Goal: Information Seeking & Learning: Learn about a topic

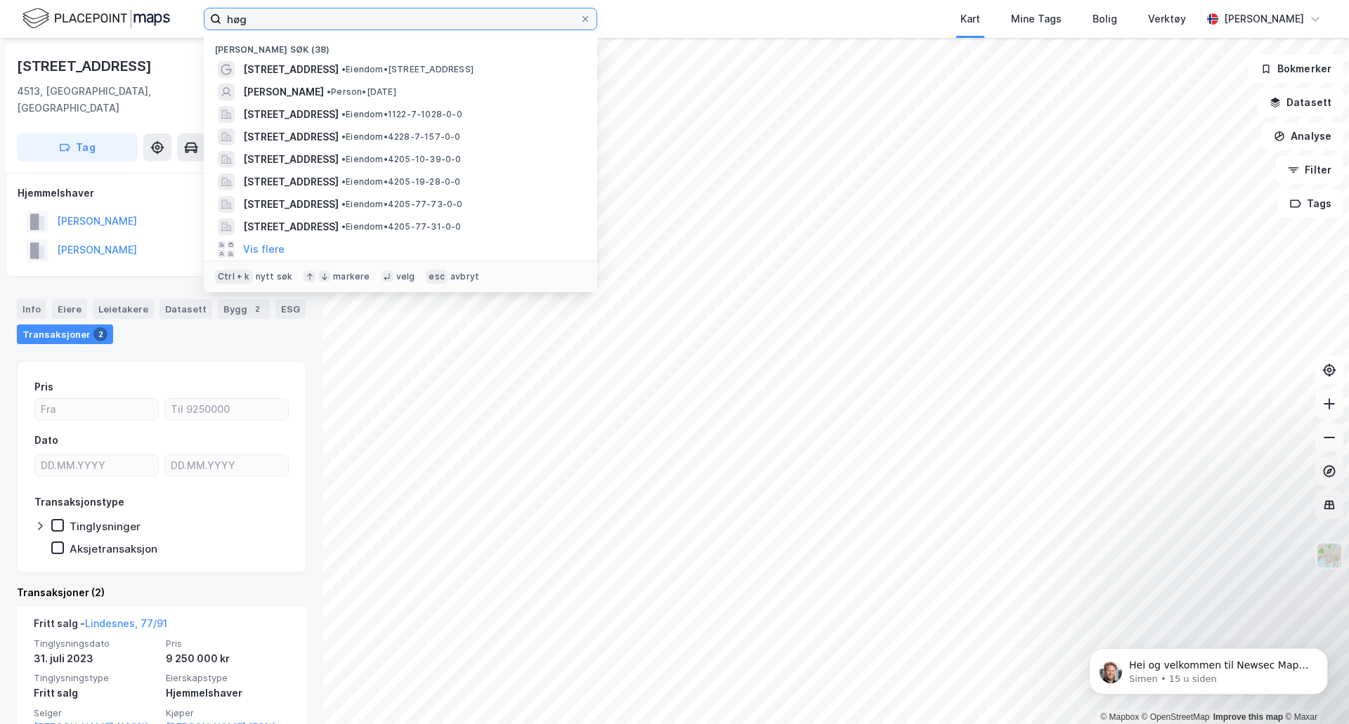
click at [276, 21] on input "høg" at bounding box center [400, 18] width 358 height 21
type input "h"
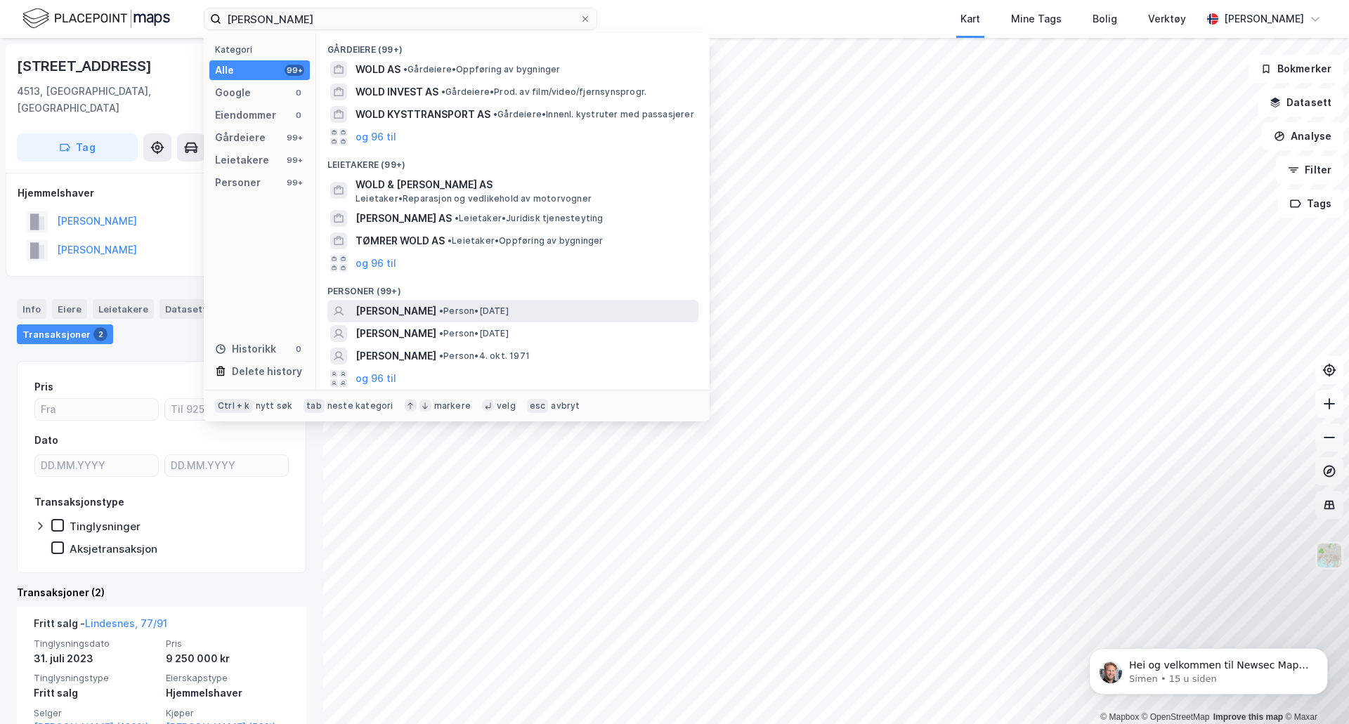
click at [387, 313] on span "[PERSON_NAME]" at bounding box center [396, 311] width 81 height 17
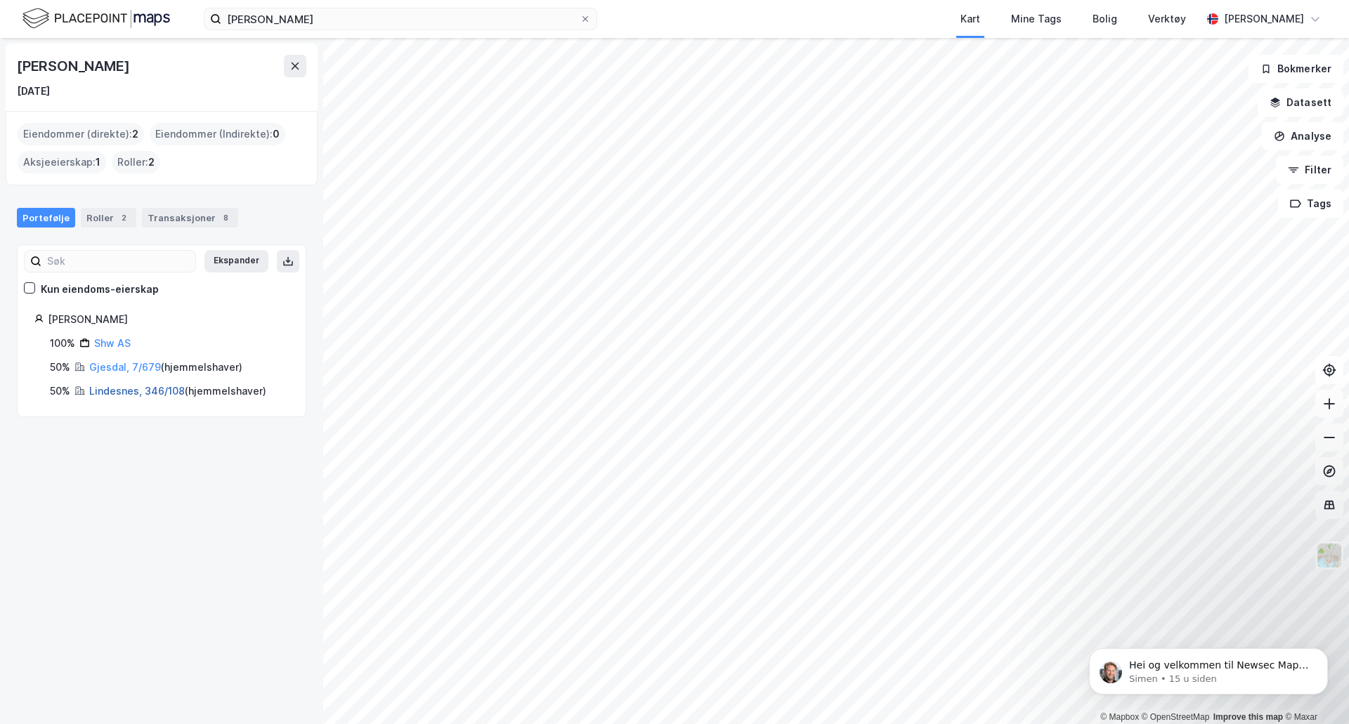
click at [127, 393] on link "Lindesnes, 346/108" at bounding box center [137, 391] width 96 height 12
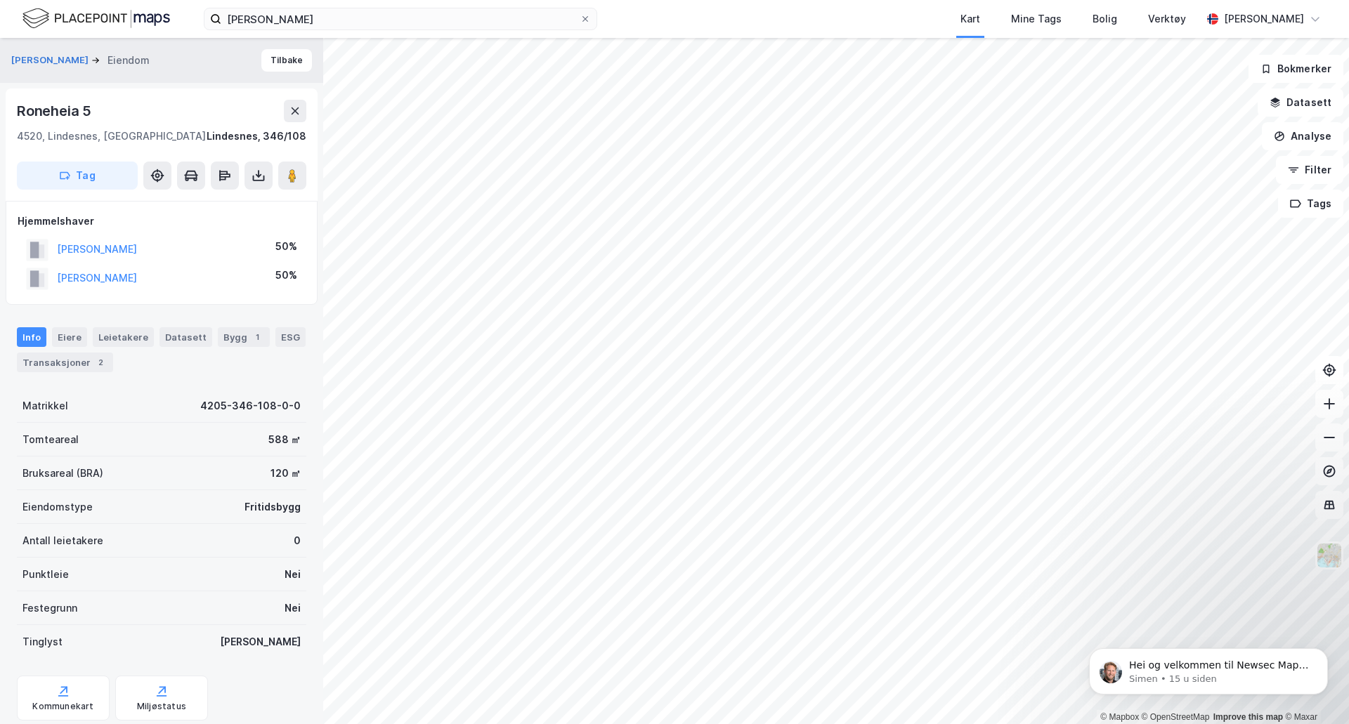
scroll to position [1, 0]
click at [77, 367] on div "Transaksjoner 2" at bounding box center [65, 362] width 96 height 20
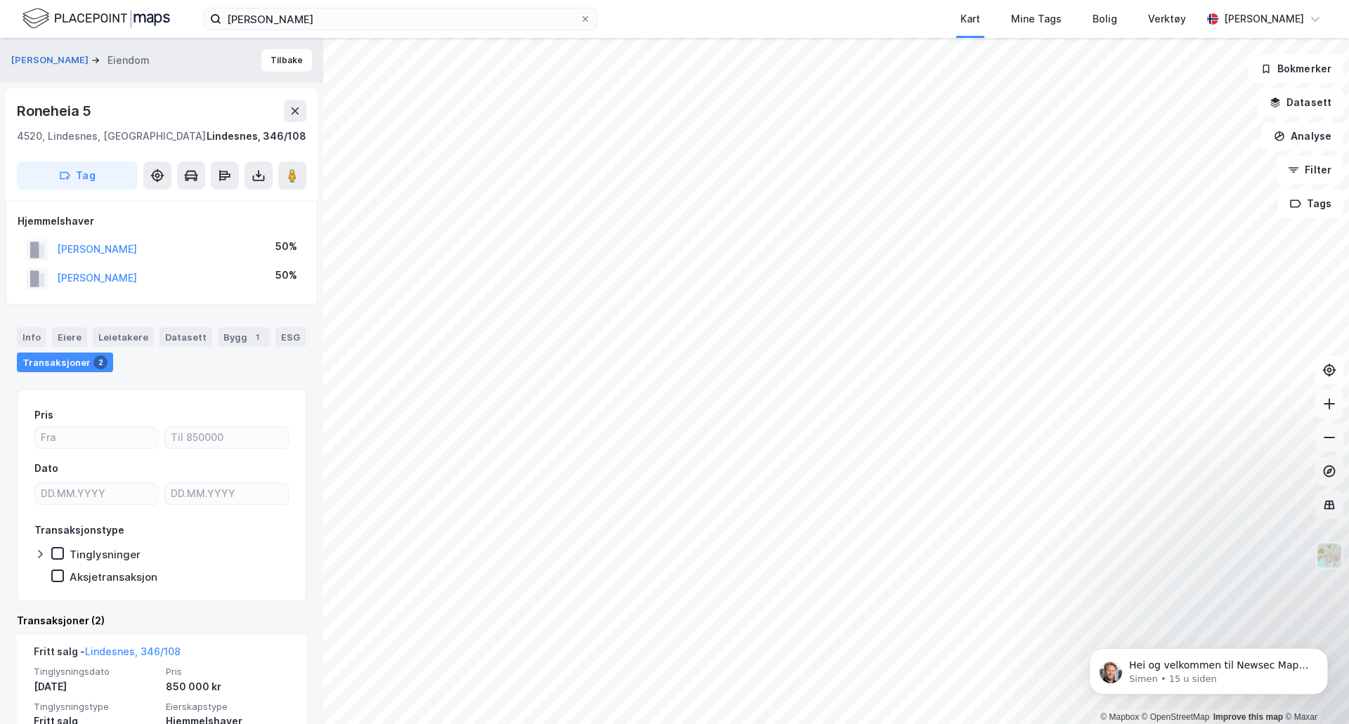
scroll to position [141, 0]
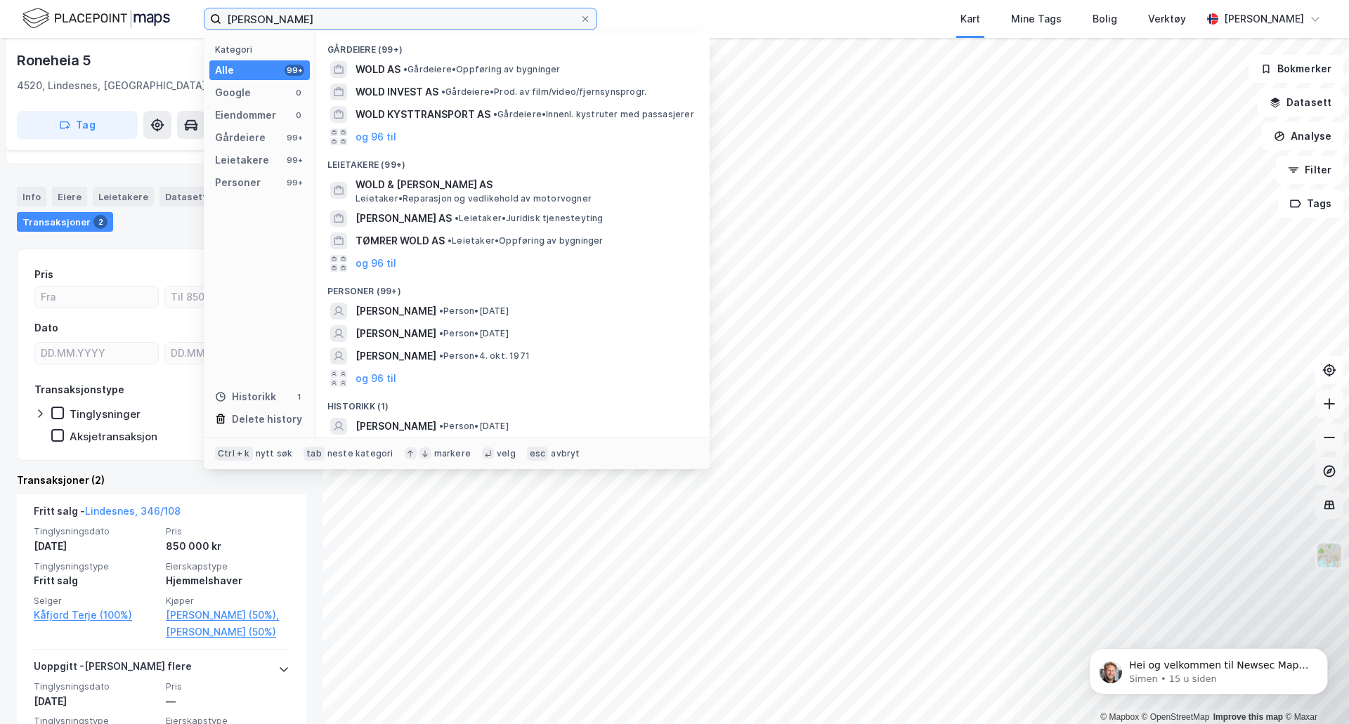
drag, startPoint x: 332, startPoint y: 9, endPoint x: 8, endPoint y: 14, distance: 323.9
click at [8, 14] on div "[PERSON_NAME] Kategori Alle 99+ Google 0 Eiendommer 0 Gårdeiere 99+ Leietakere …" at bounding box center [674, 19] width 1349 height 38
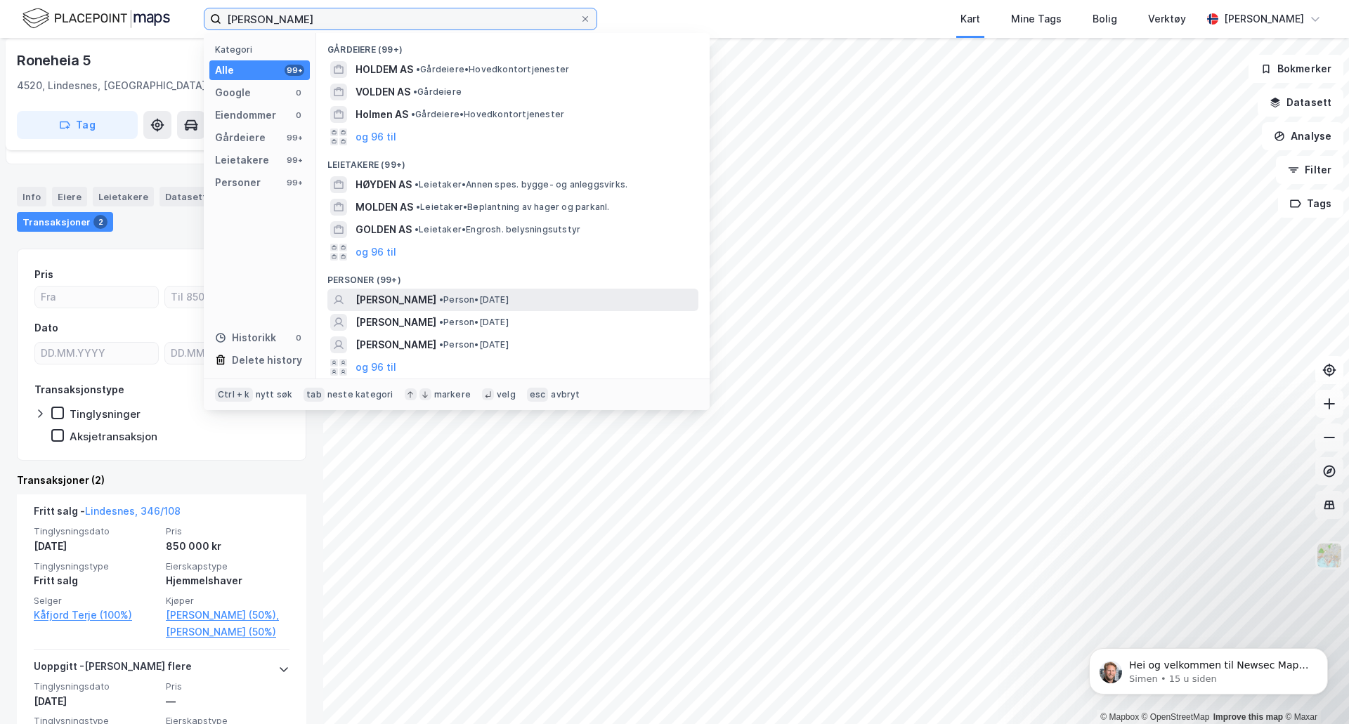
type input "[PERSON_NAME]"
click at [403, 299] on span "[PERSON_NAME]" at bounding box center [396, 300] width 81 height 17
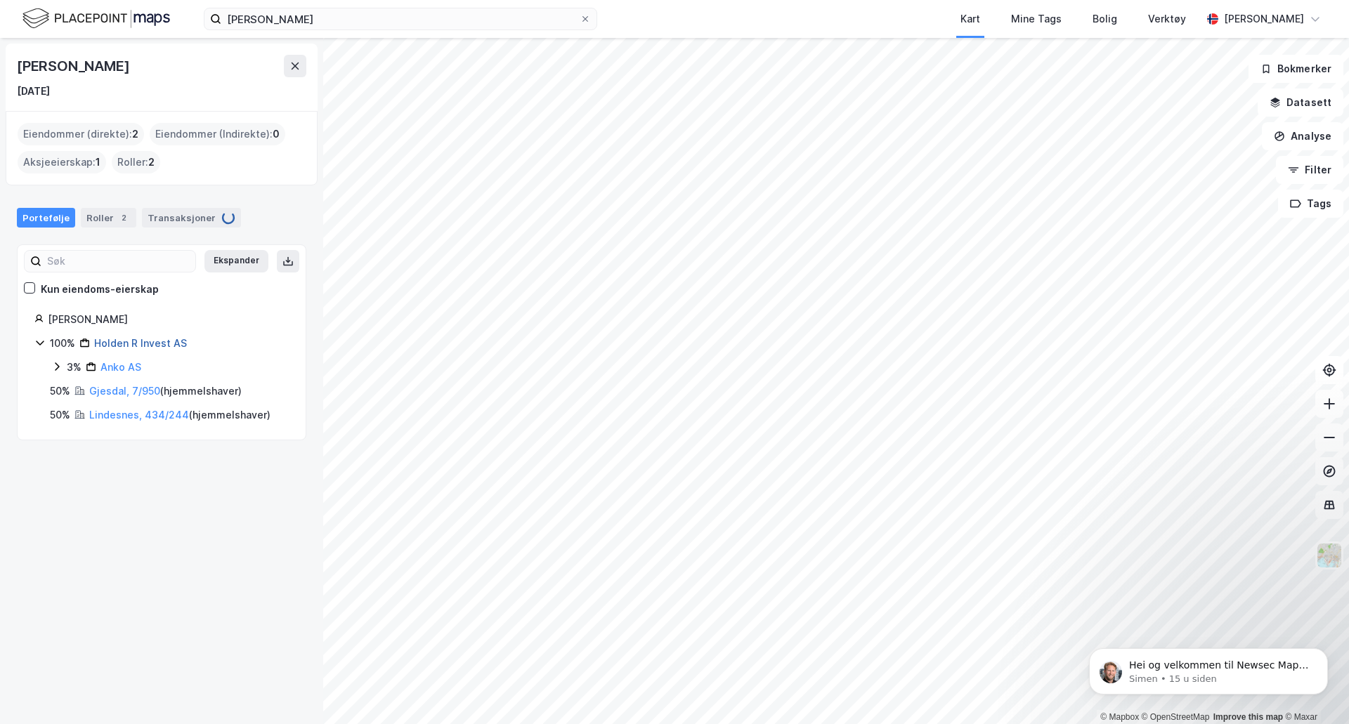
click at [117, 346] on link "Holden R Invest AS" at bounding box center [140, 343] width 93 height 12
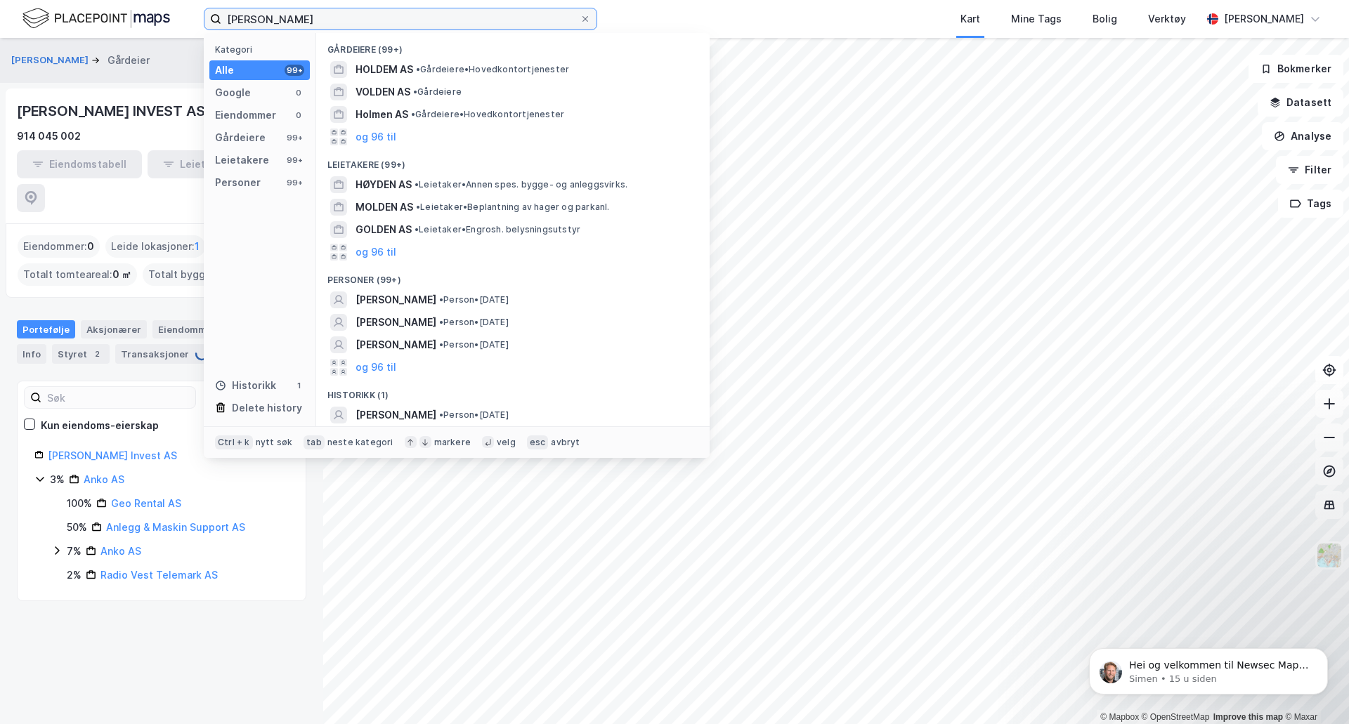
drag, startPoint x: 333, startPoint y: 13, endPoint x: 44, endPoint y: -11, distance: 290.4
click at [44, 0] on html "[PERSON_NAME] Kategori Alle 99+ Google 0 Eiendommer 0 Gårdeiere 99+ Leietakere …" at bounding box center [674, 362] width 1349 height 724
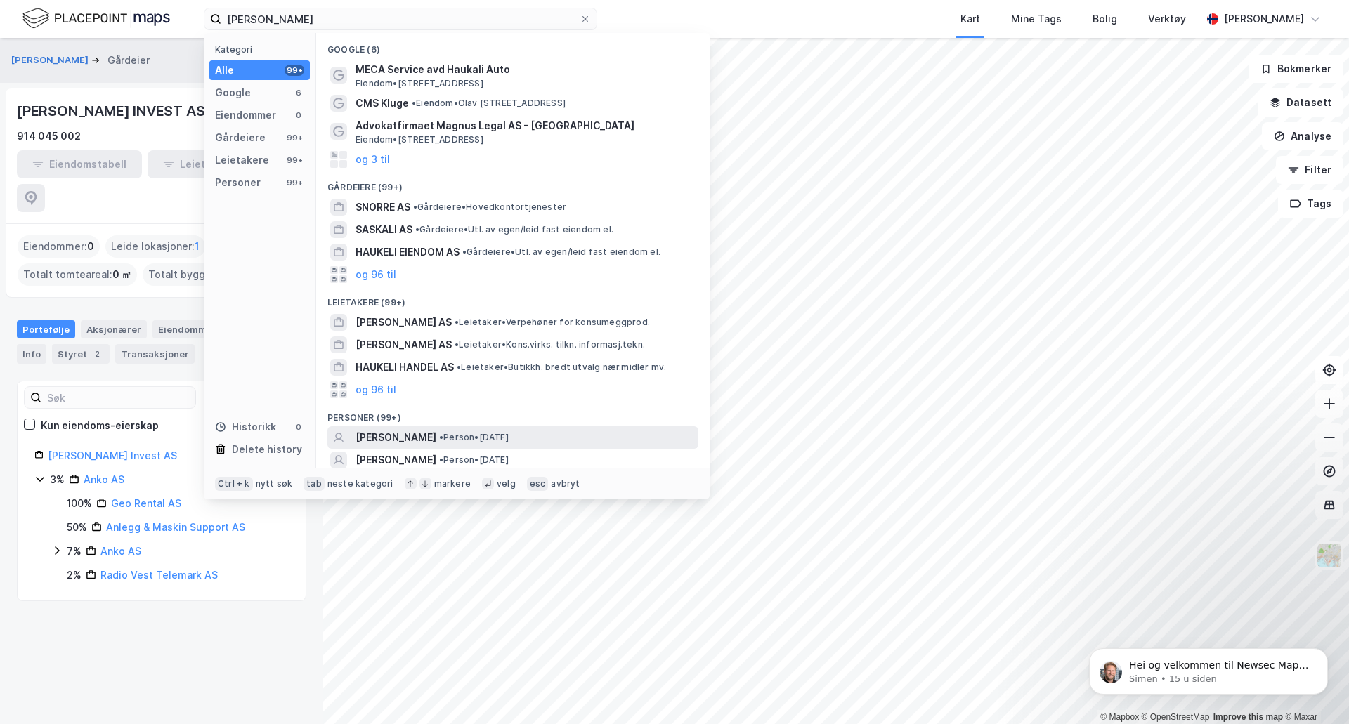
click at [419, 435] on span "[PERSON_NAME]" at bounding box center [396, 437] width 81 height 17
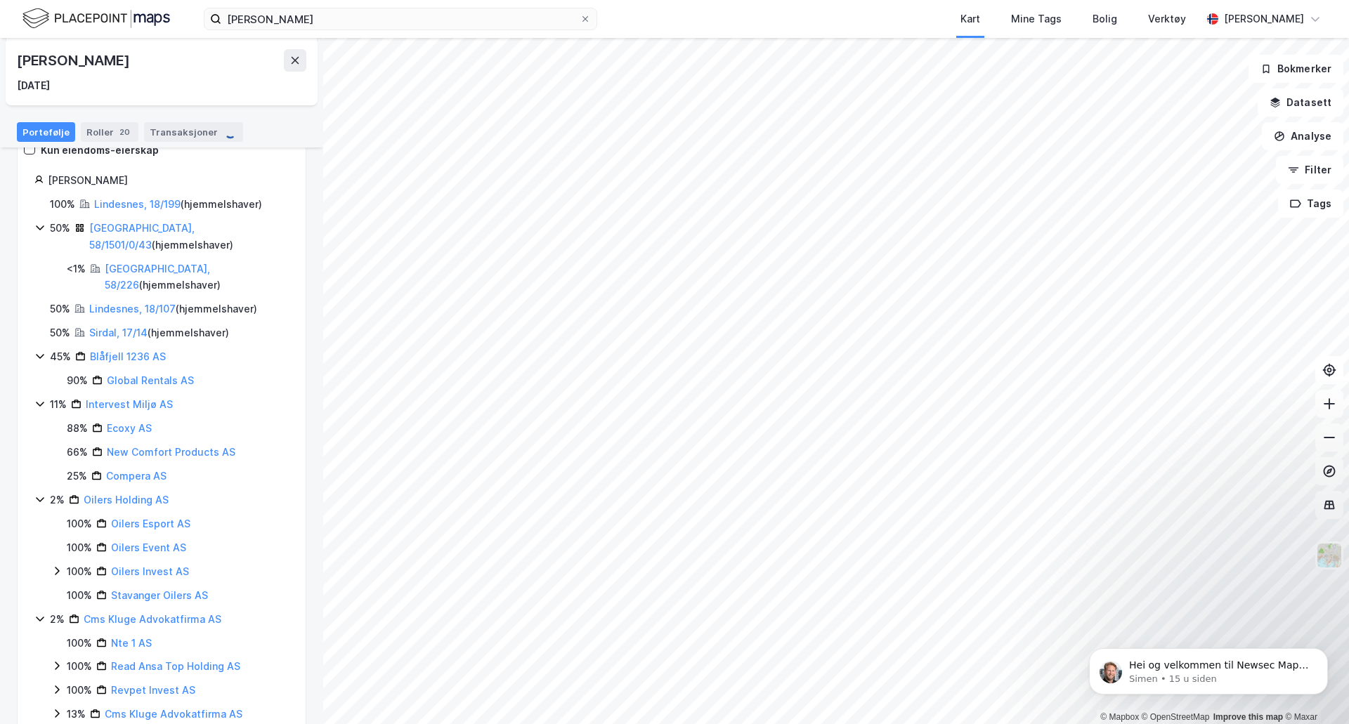
scroll to position [141, 0]
click at [135, 226] on link "[GEOGRAPHIC_DATA], 58/1501/0/43" at bounding box center [141, 235] width 105 height 29
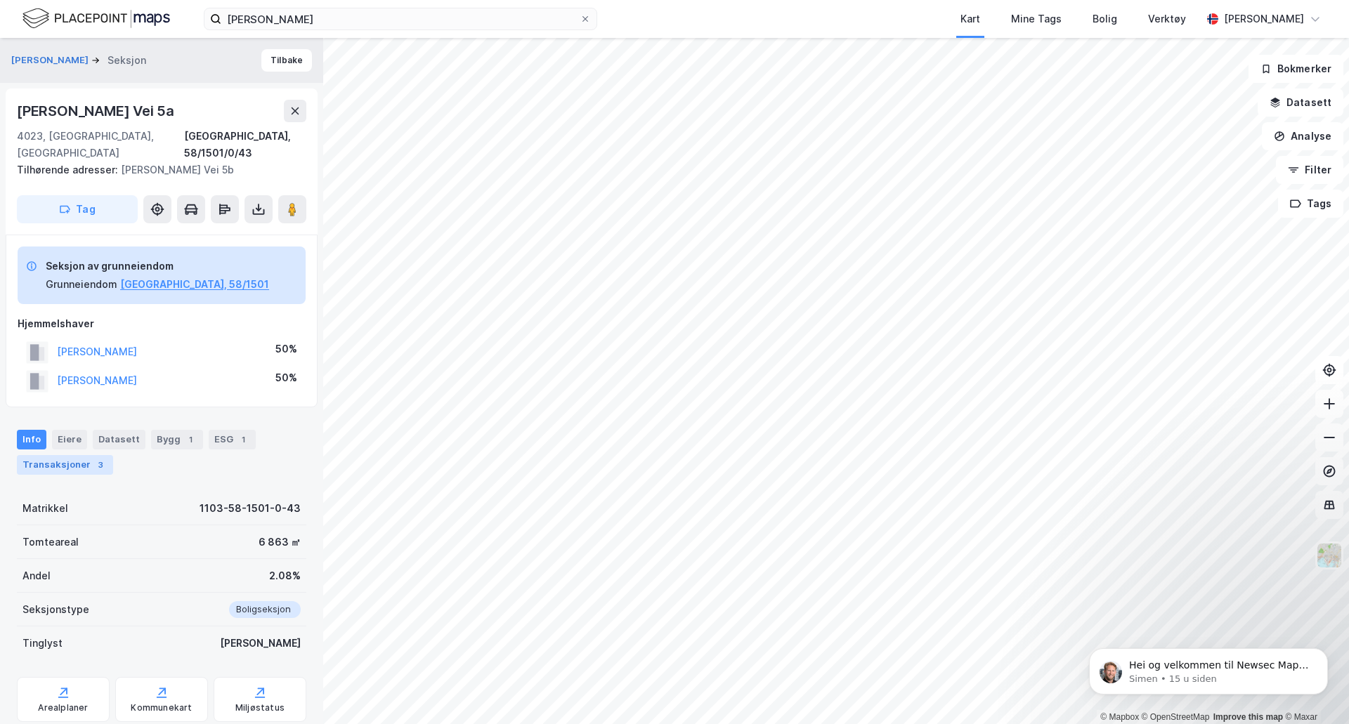
click at [58, 455] on div "Transaksjoner 3" at bounding box center [65, 465] width 96 height 20
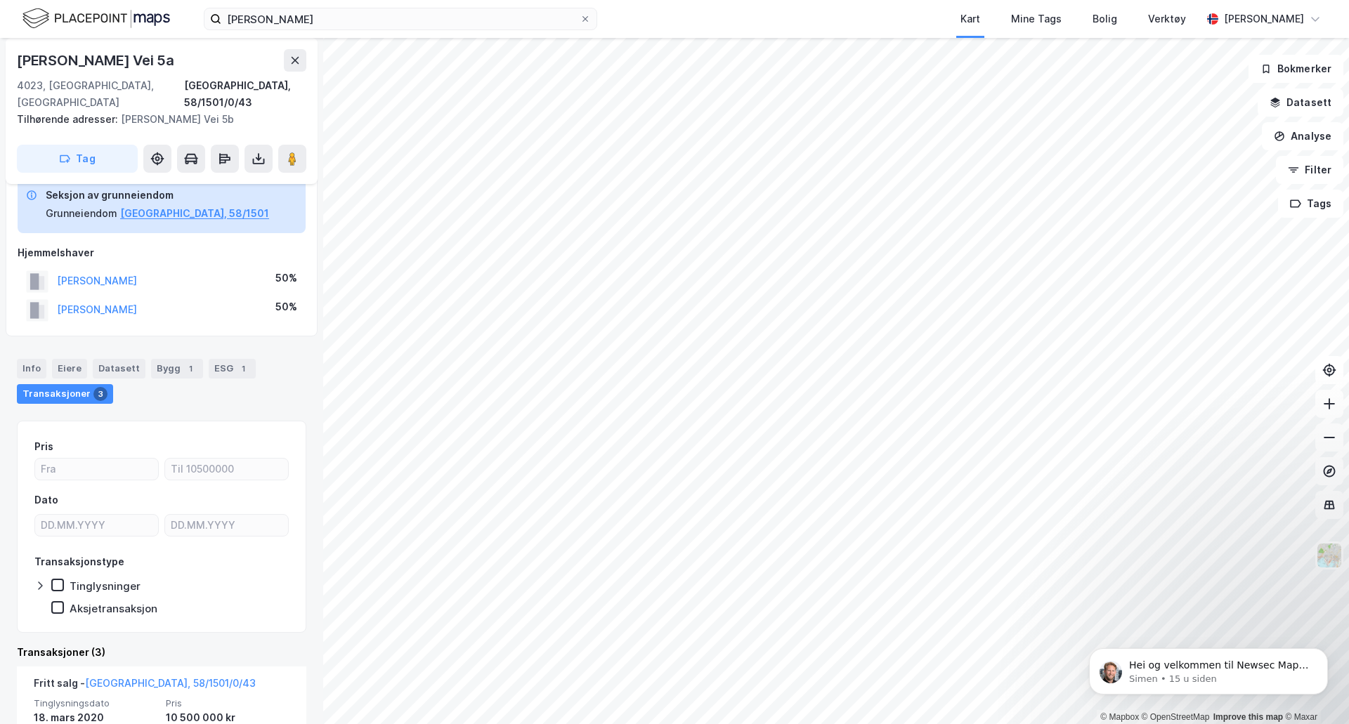
scroll to position [70, 0]
click at [0, 0] on button "[PERSON_NAME]" at bounding box center [0, 0] width 0 height 0
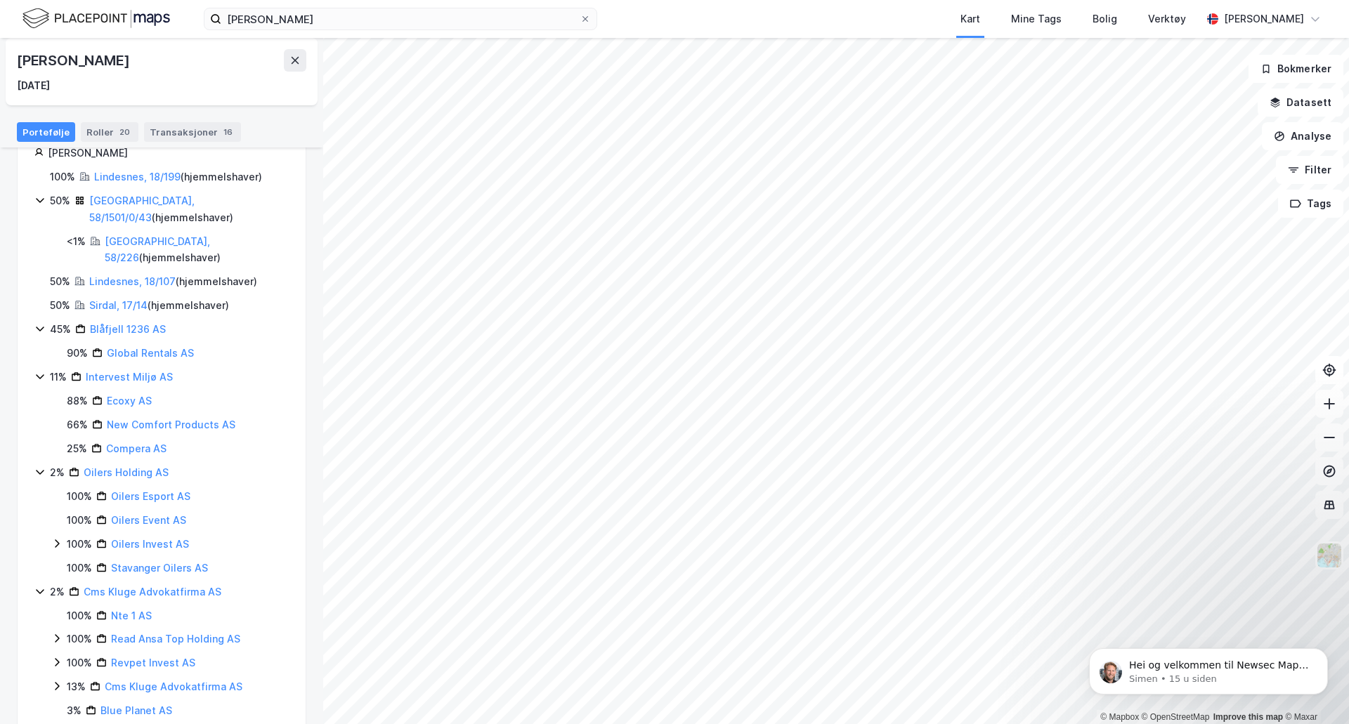
scroll to position [179, 0]
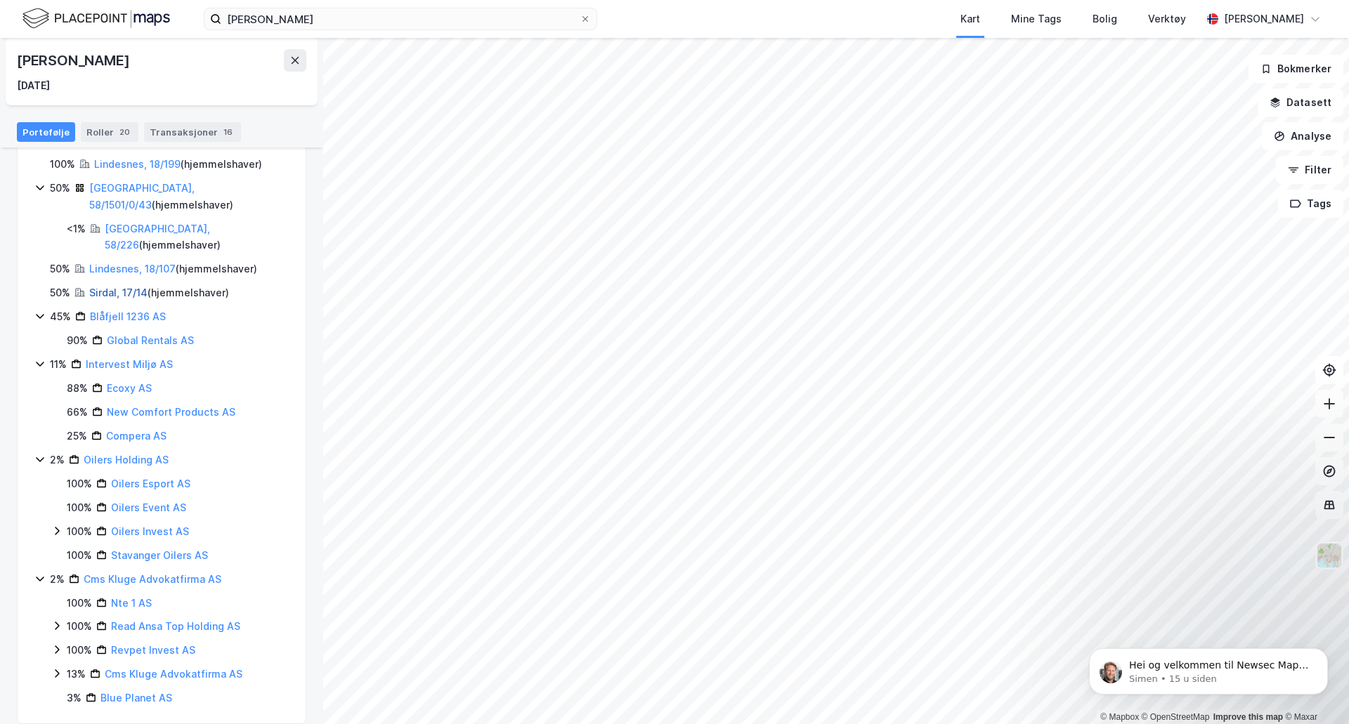
click at [131, 287] on link "Sirdal, 17/14" at bounding box center [118, 293] width 58 height 12
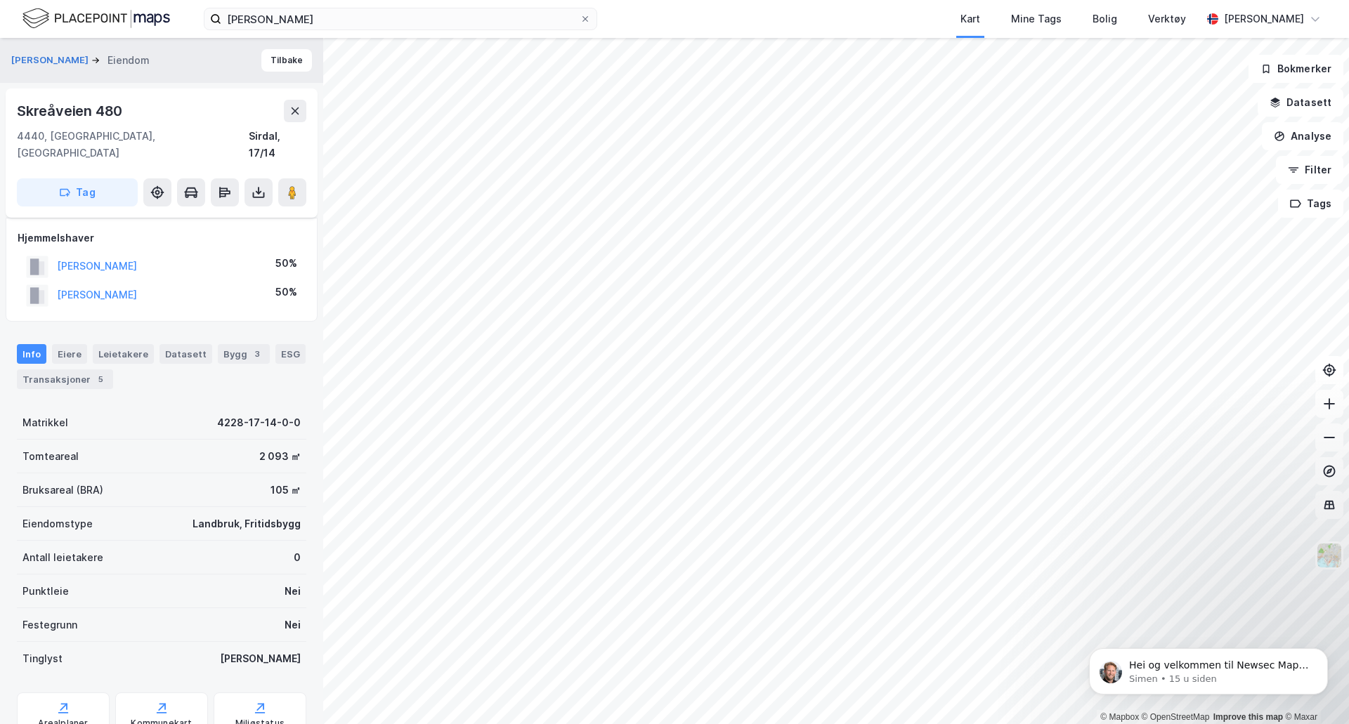
scroll to position [70, 0]
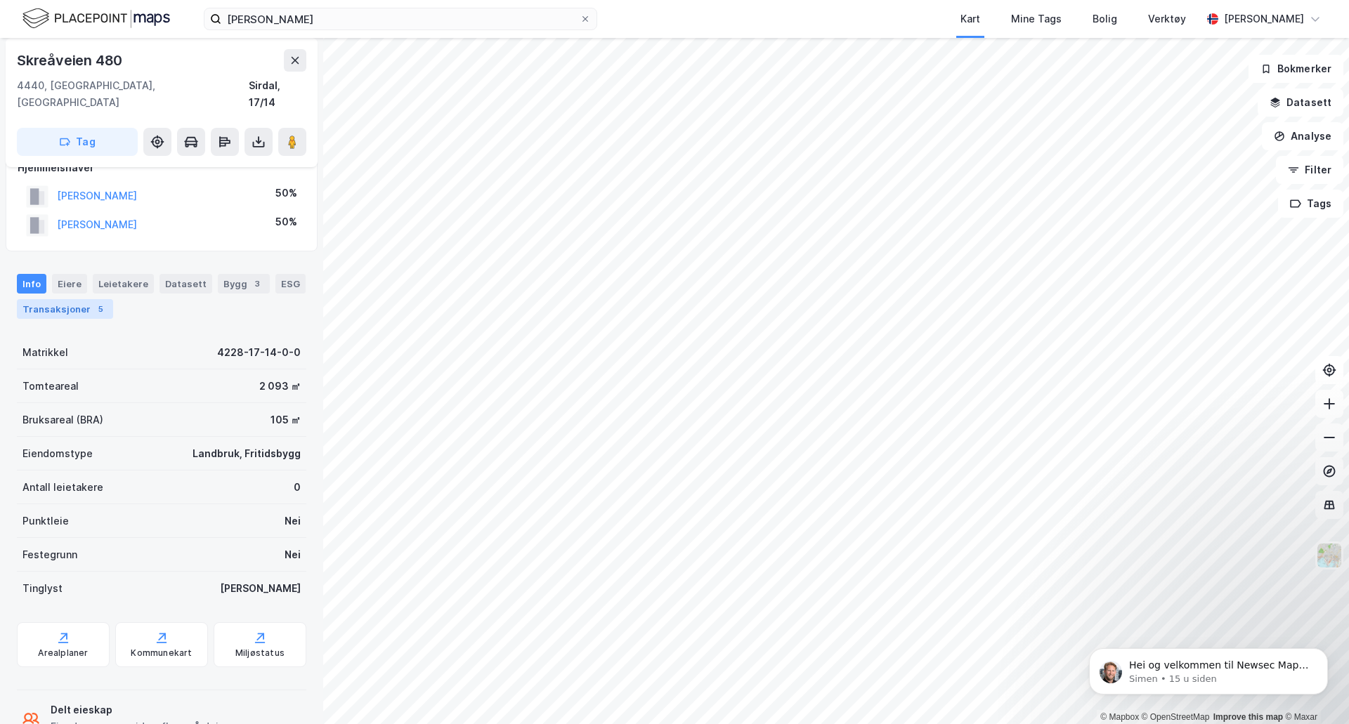
click at [73, 299] on div "Transaksjoner 5" at bounding box center [65, 309] width 96 height 20
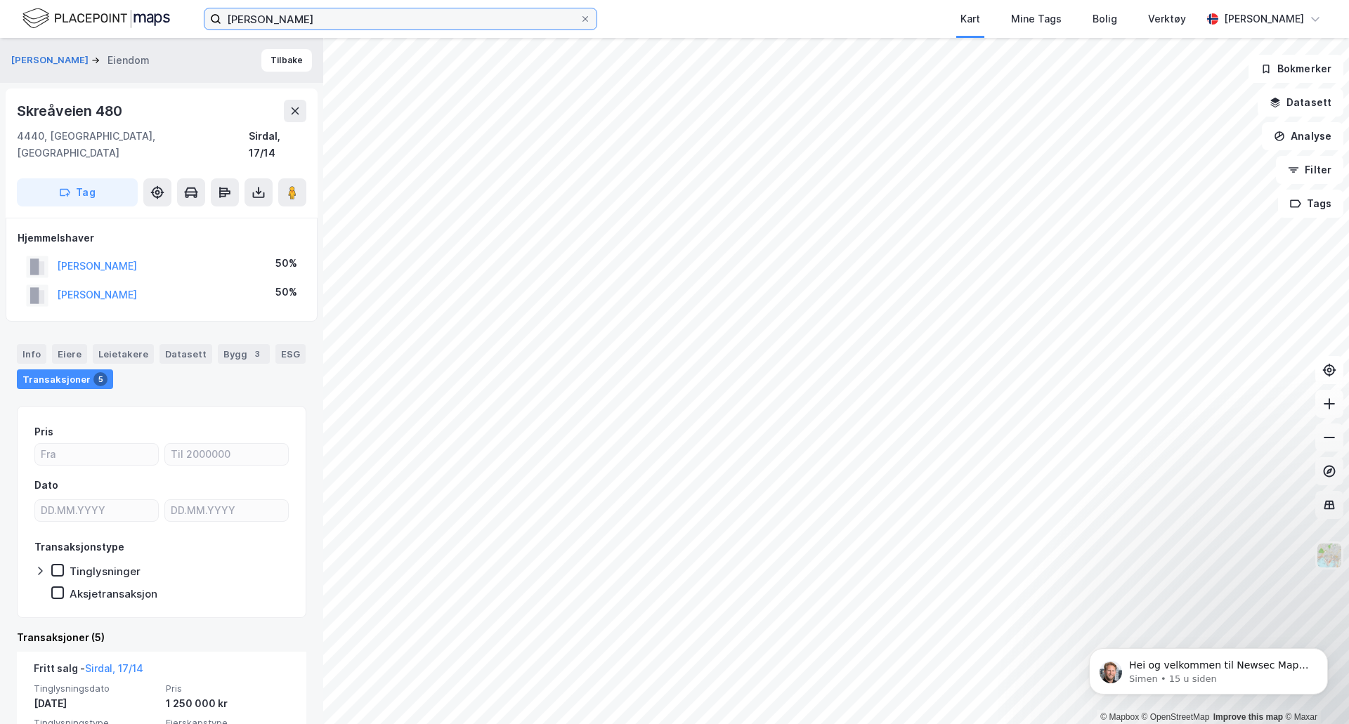
drag, startPoint x: 318, startPoint y: 22, endPoint x: 60, endPoint y: 7, distance: 258.3
click at [66, 9] on div "[PERSON_NAME] Kart Mine Tags Bolig Verktøy [PERSON_NAME]" at bounding box center [674, 19] width 1349 height 38
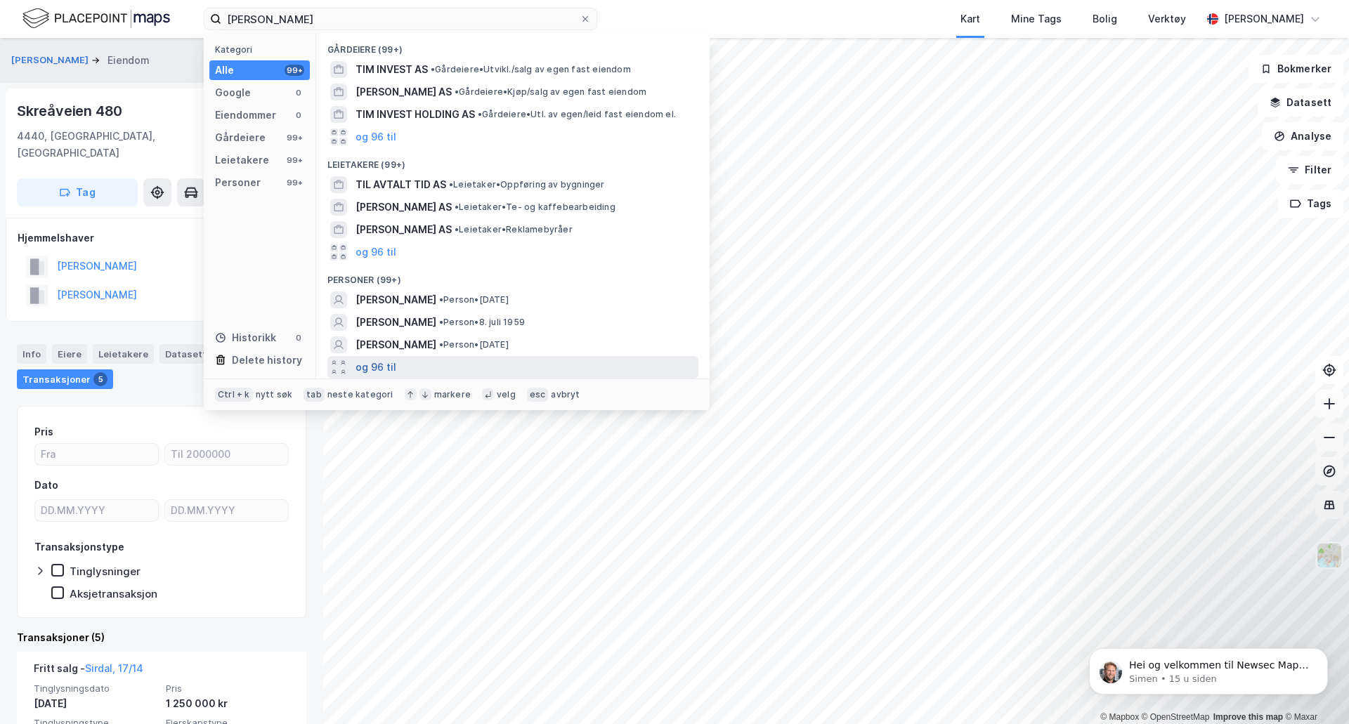
click at [385, 365] on button "og 96 til" at bounding box center [376, 367] width 41 height 17
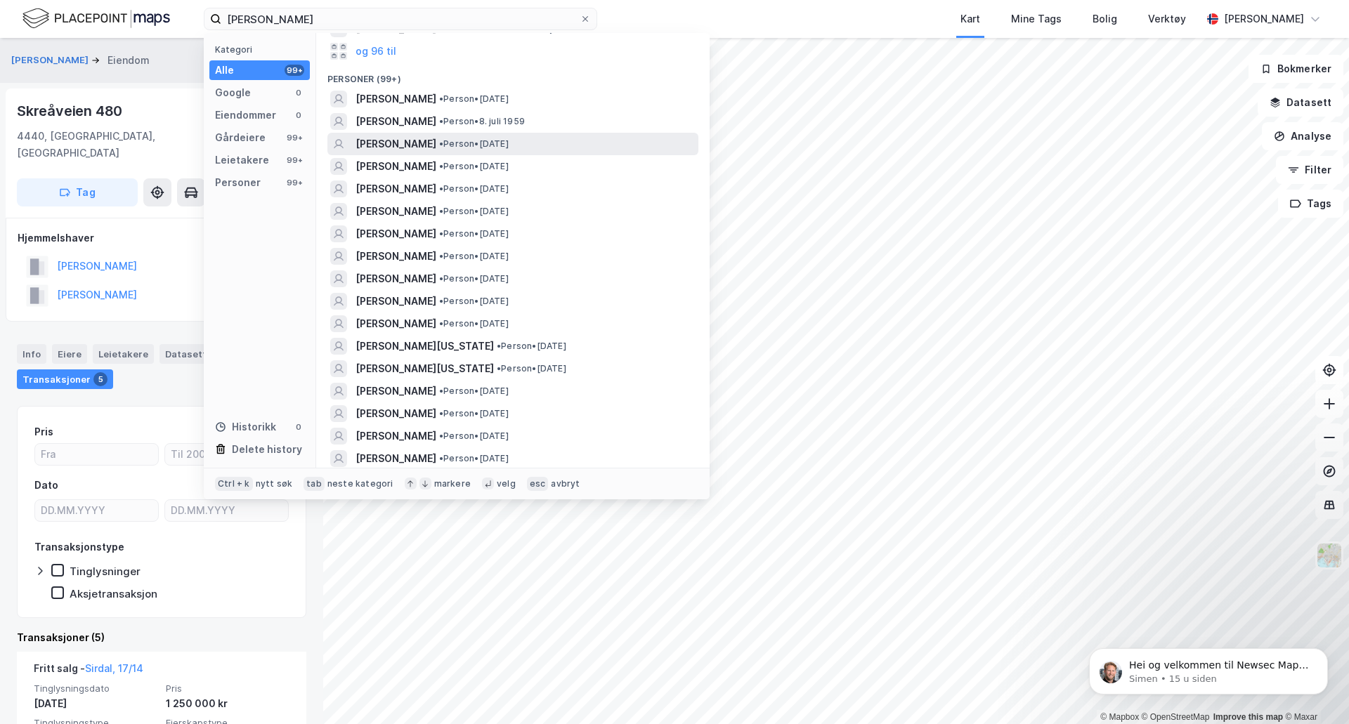
scroll to position [281, 0]
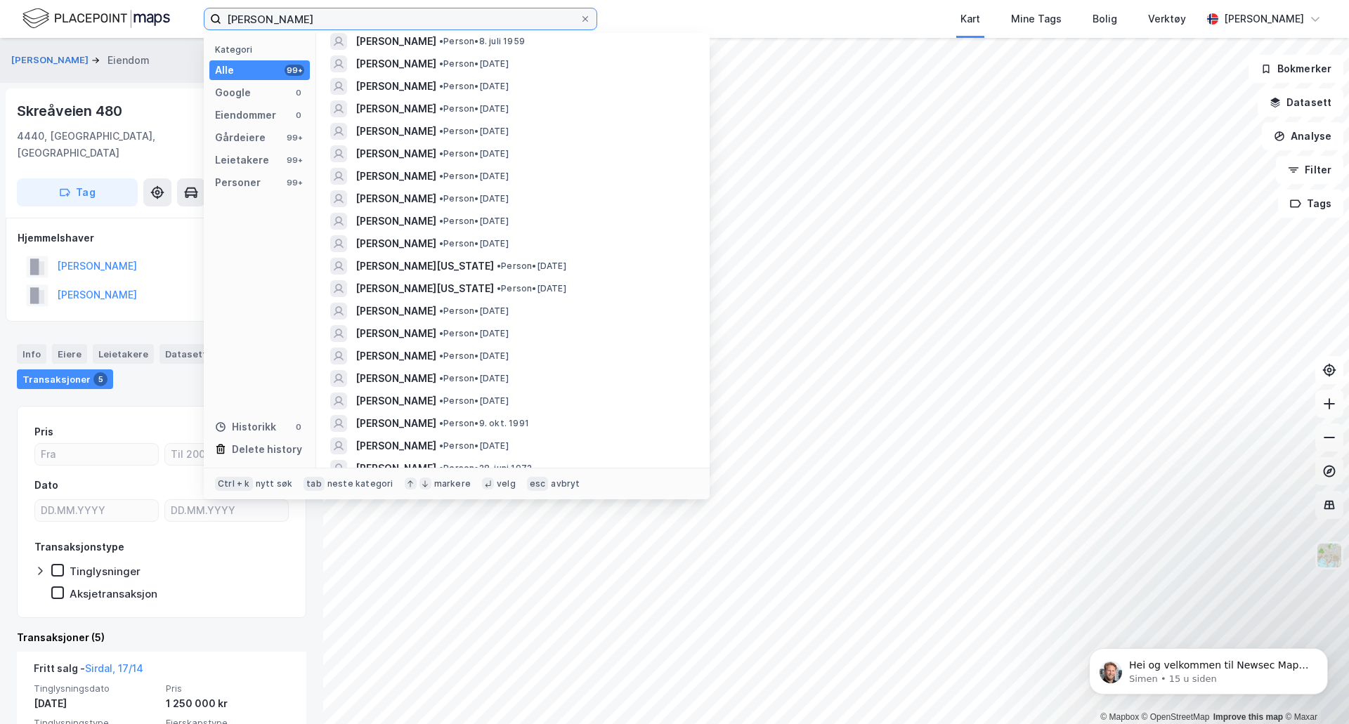
click at [451, 20] on input "[PERSON_NAME]" at bounding box center [400, 18] width 358 height 21
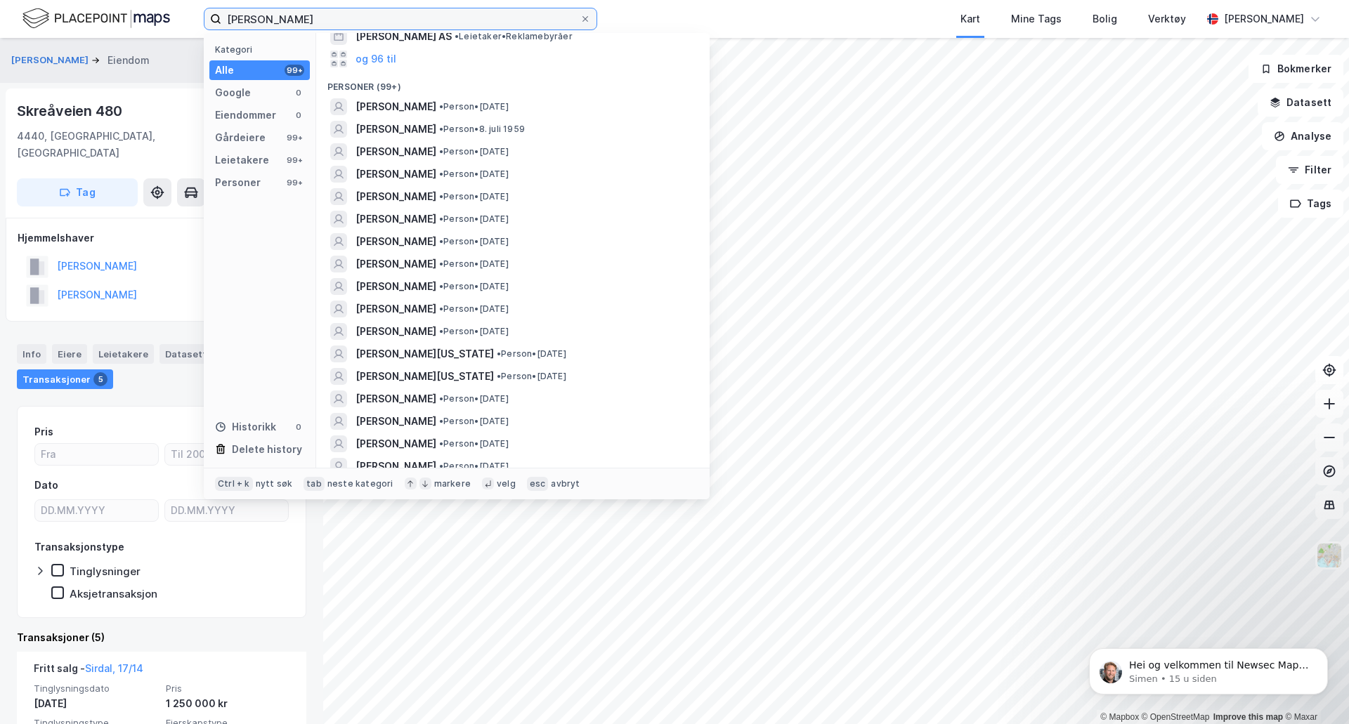
scroll to position [0, 0]
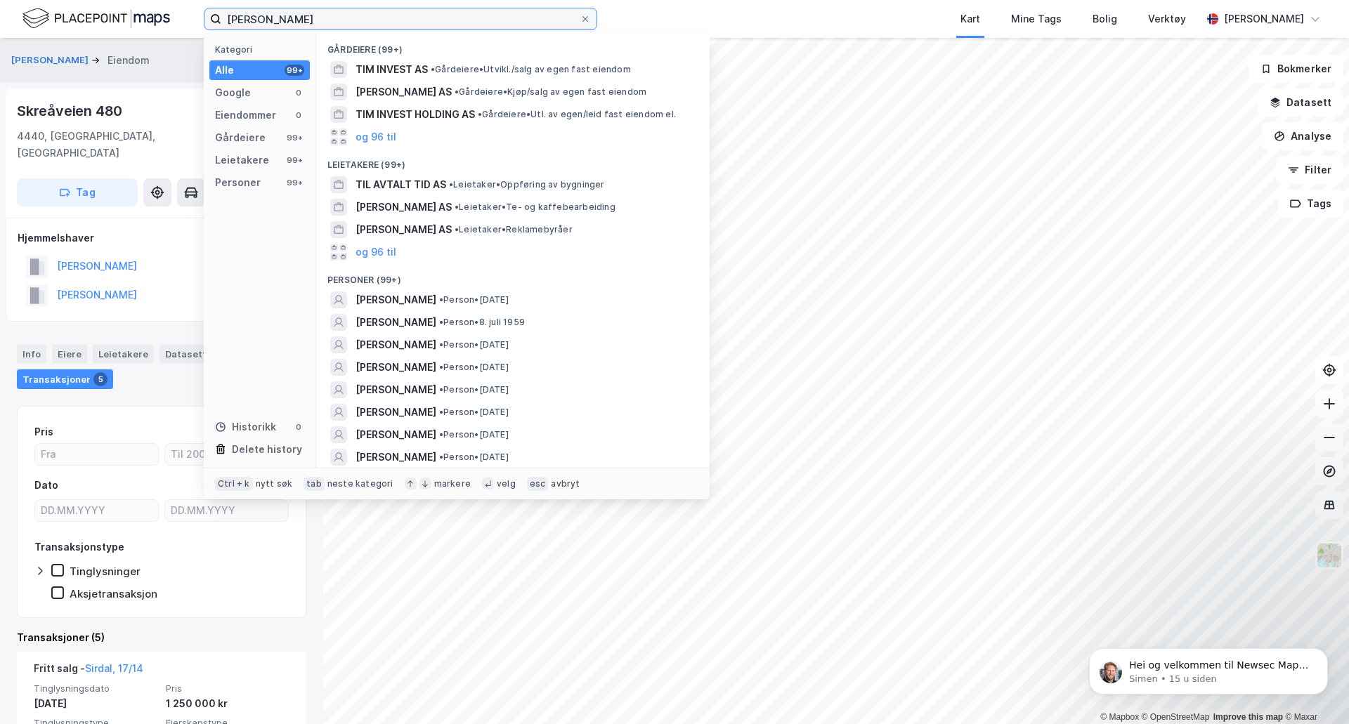
click at [242, 20] on input "[PERSON_NAME]" at bounding box center [400, 18] width 358 height 21
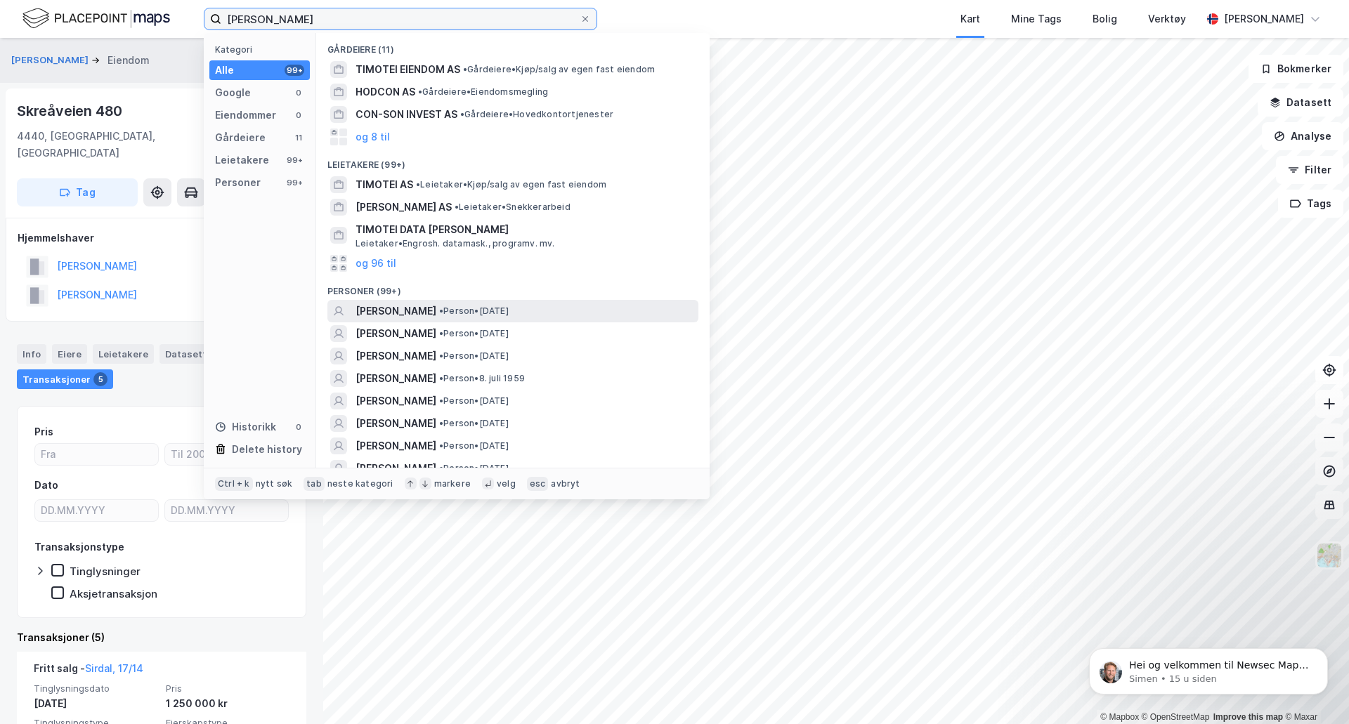
type input "[PERSON_NAME]"
click at [410, 306] on span "[PERSON_NAME]" at bounding box center [396, 311] width 81 height 17
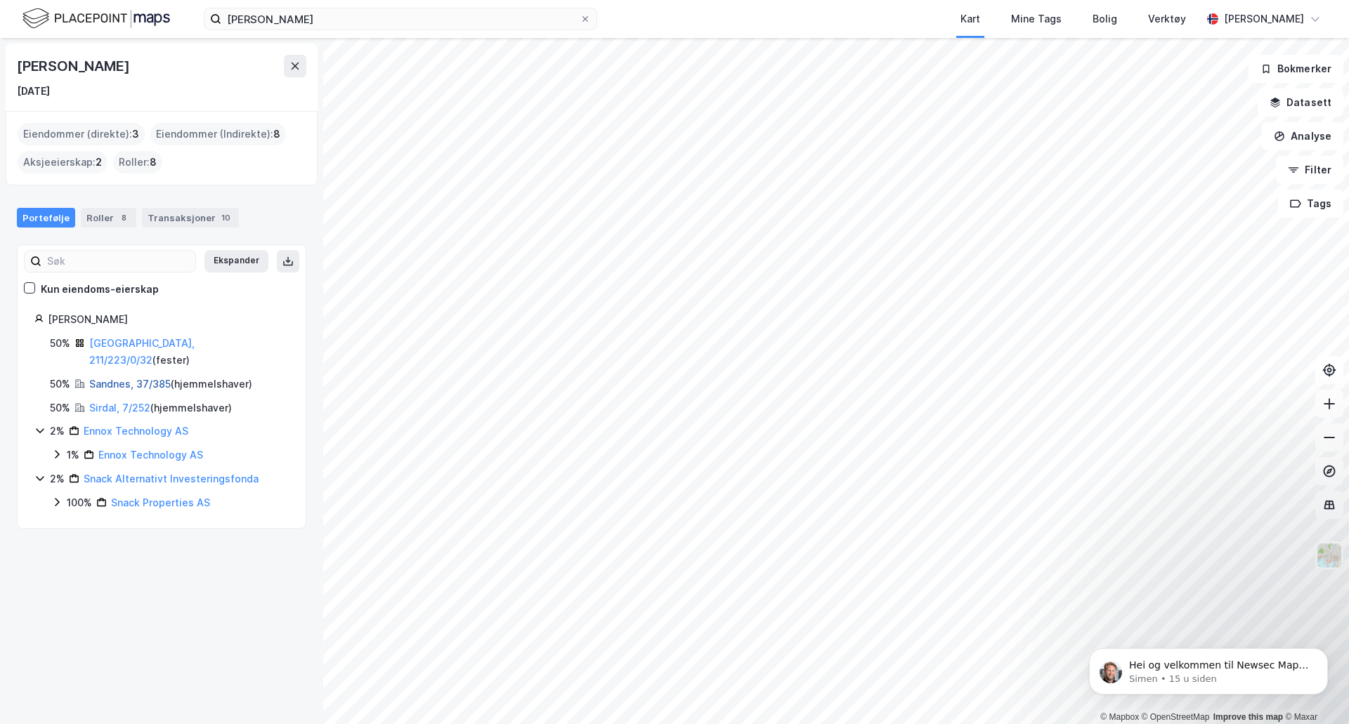
click at [142, 378] on link "Sandnes, 37/385" at bounding box center [129, 384] width 81 height 12
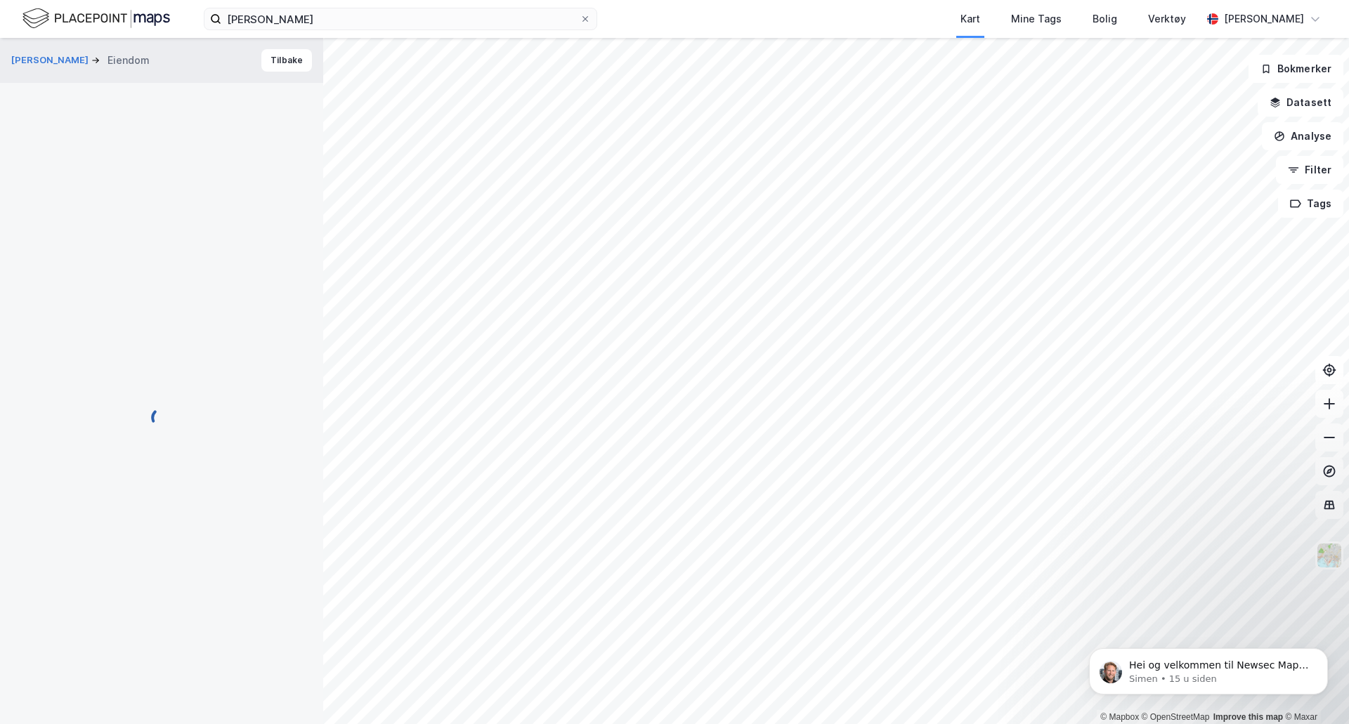
scroll to position [1, 0]
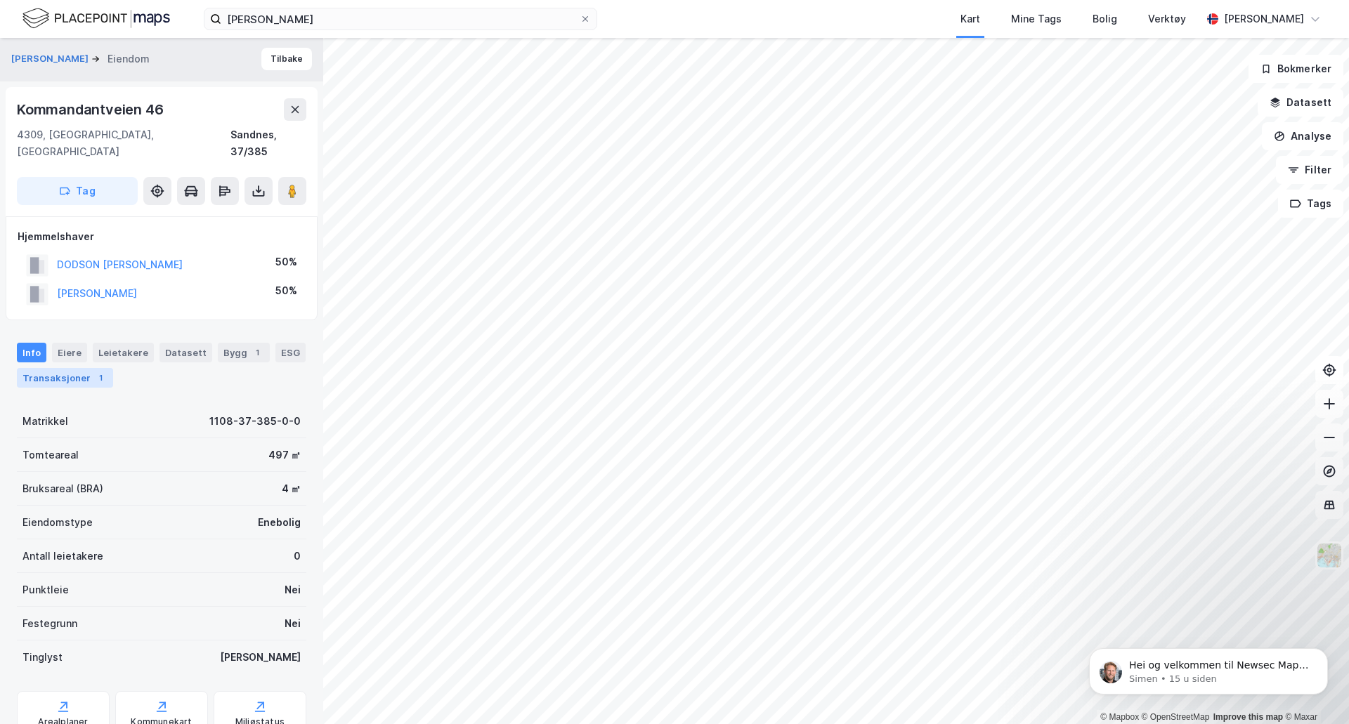
click at [68, 368] on div "Transaksjoner 1" at bounding box center [65, 378] width 96 height 20
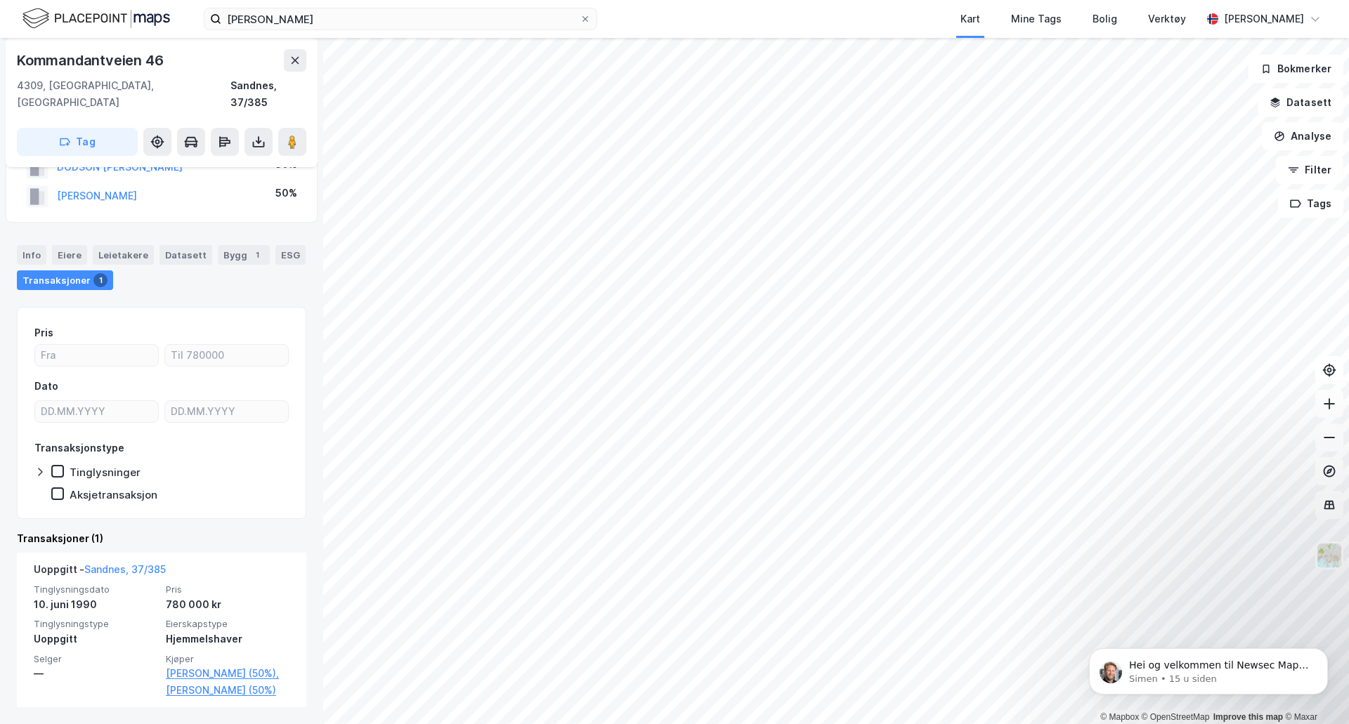
scroll to position [29, 0]
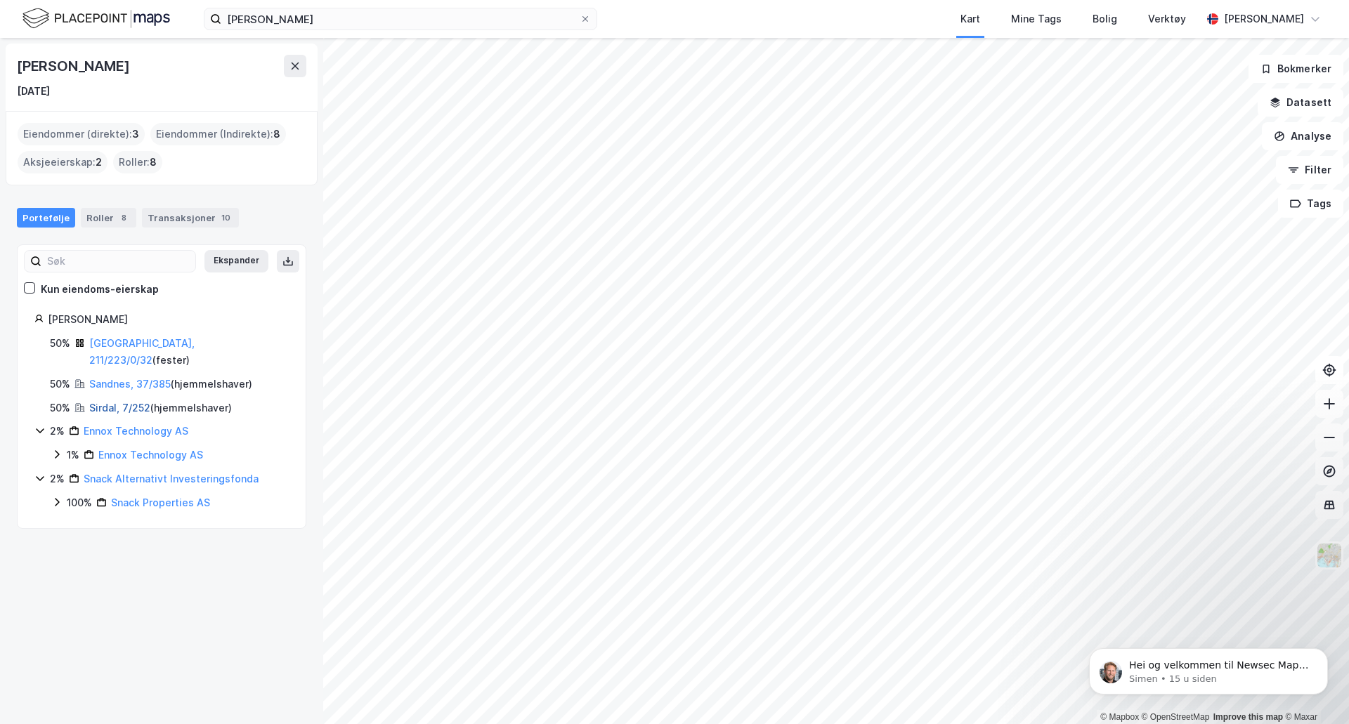
click at [108, 402] on link "Sirdal, 7/252" at bounding box center [119, 408] width 61 height 12
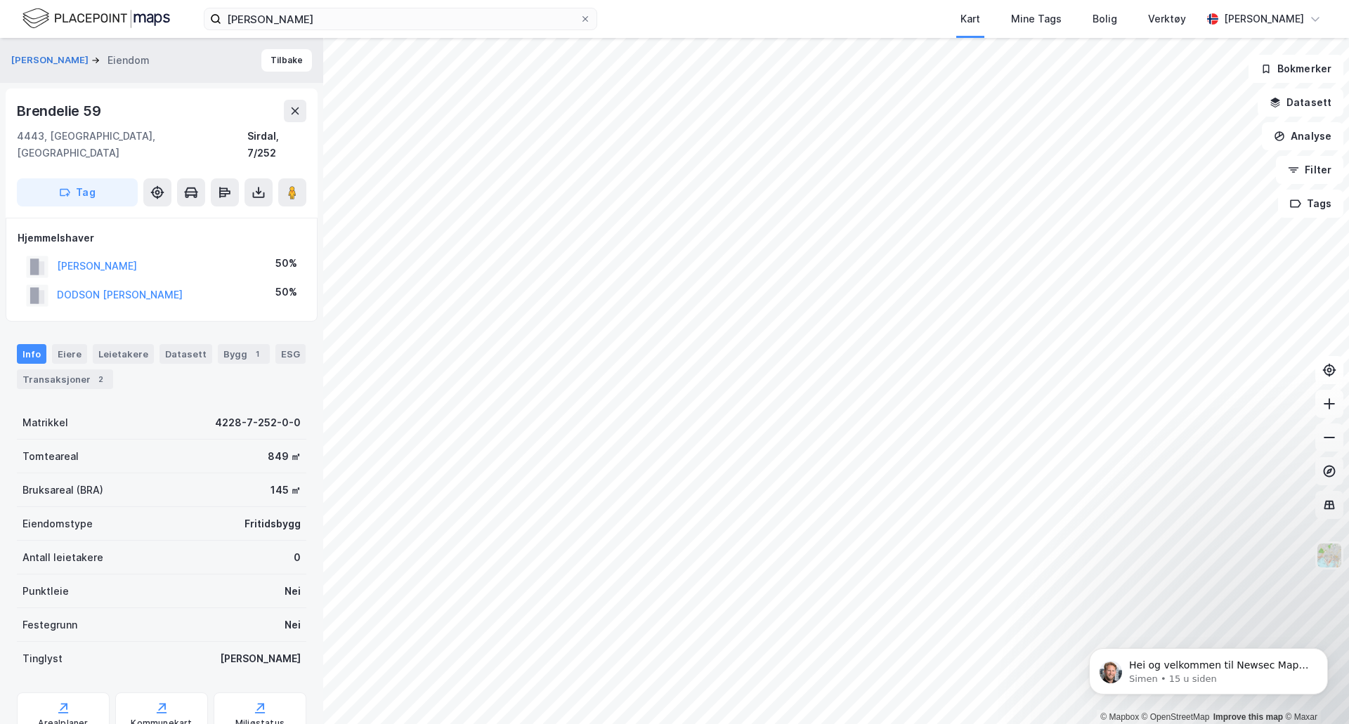
scroll to position [29, 0]
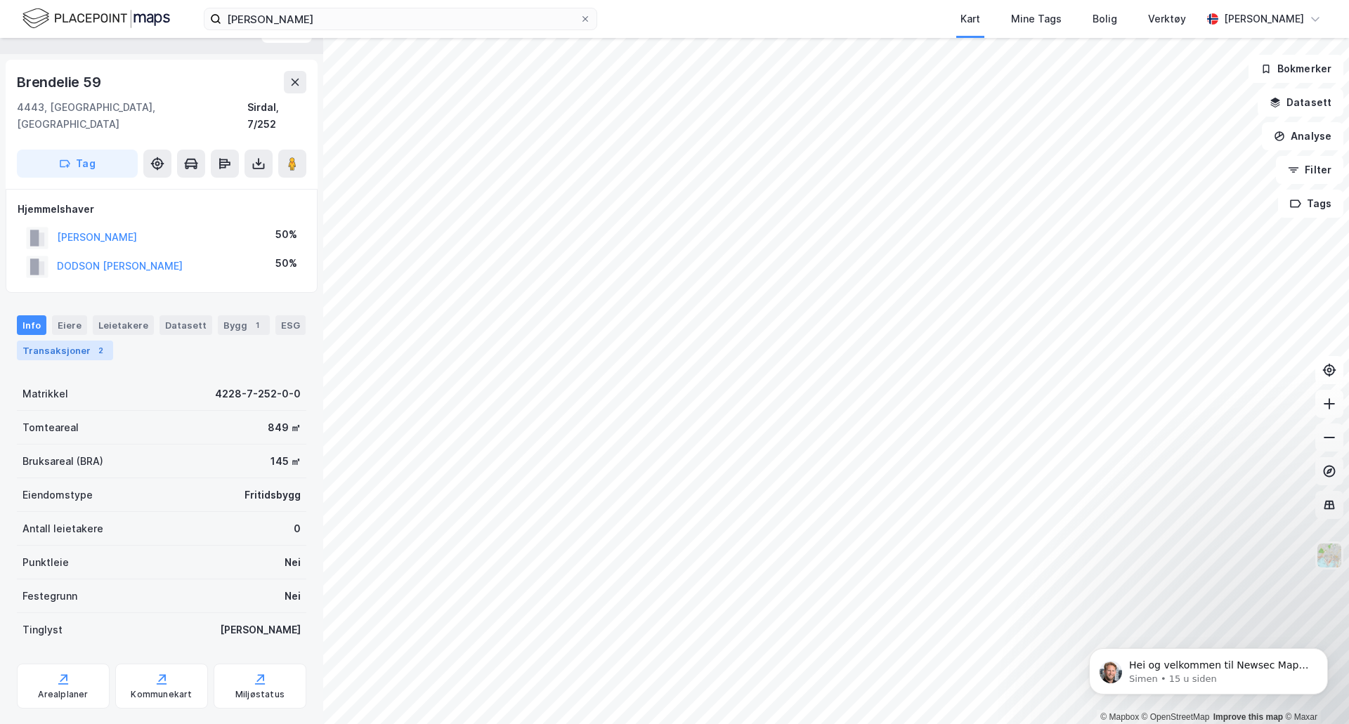
click at [72, 341] on div "Transaksjoner 2" at bounding box center [65, 351] width 96 height 20
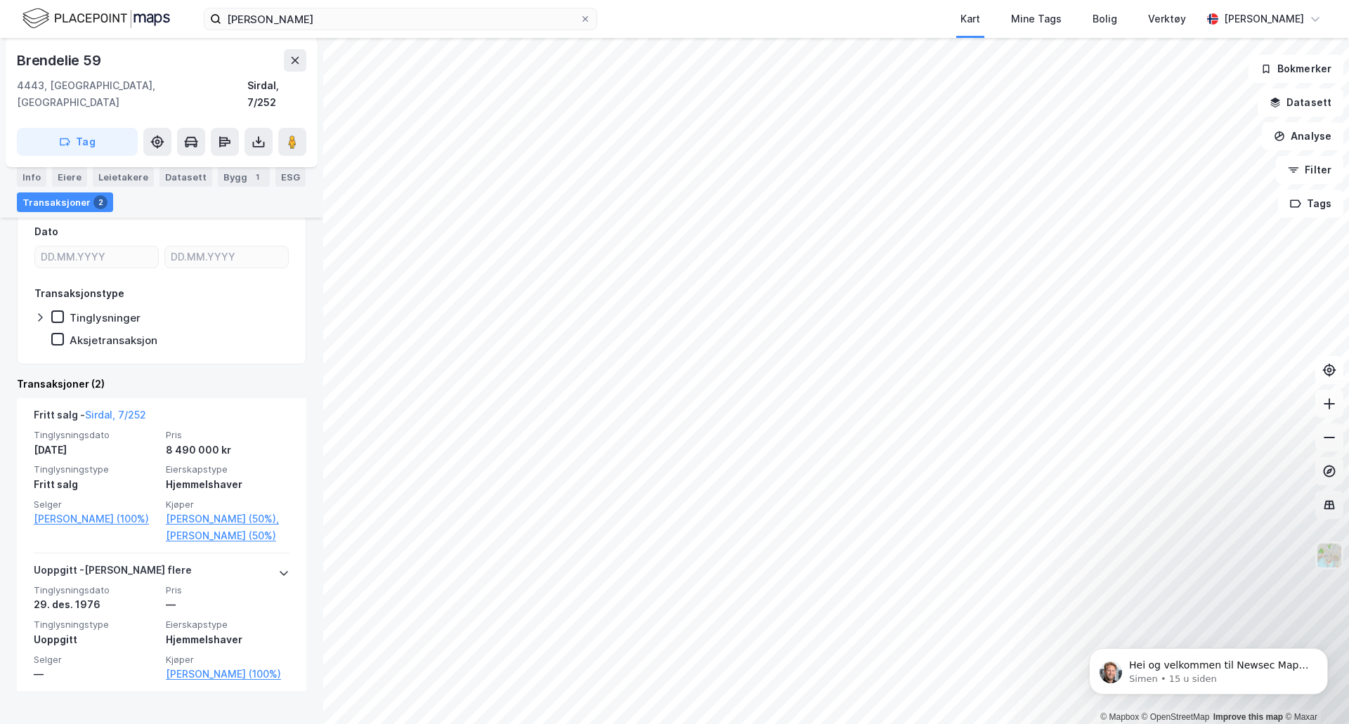
scroll to position [254, 0]
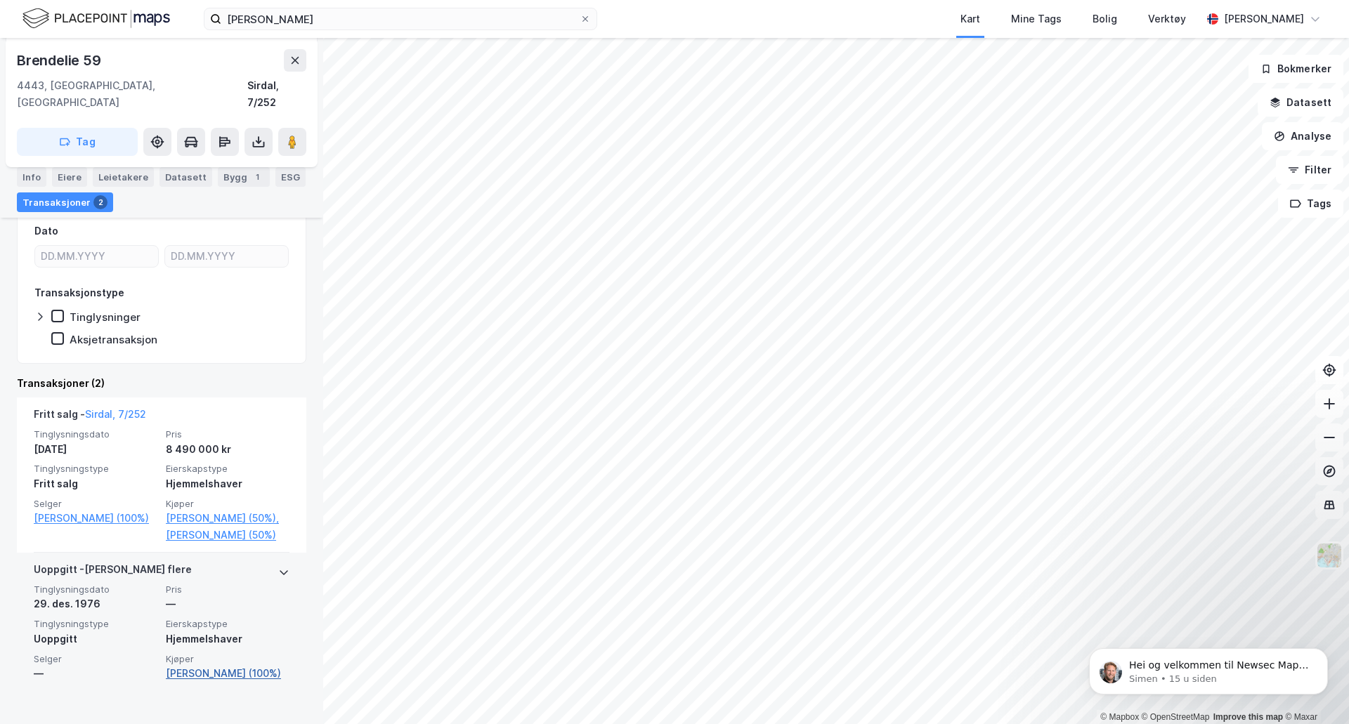
click at [237, 682] on link "[PERSON_NAME] (100%)" at bounding box center [228, 673] width 124 height 17
